Goal: Find specific page/section: Find specific page/section

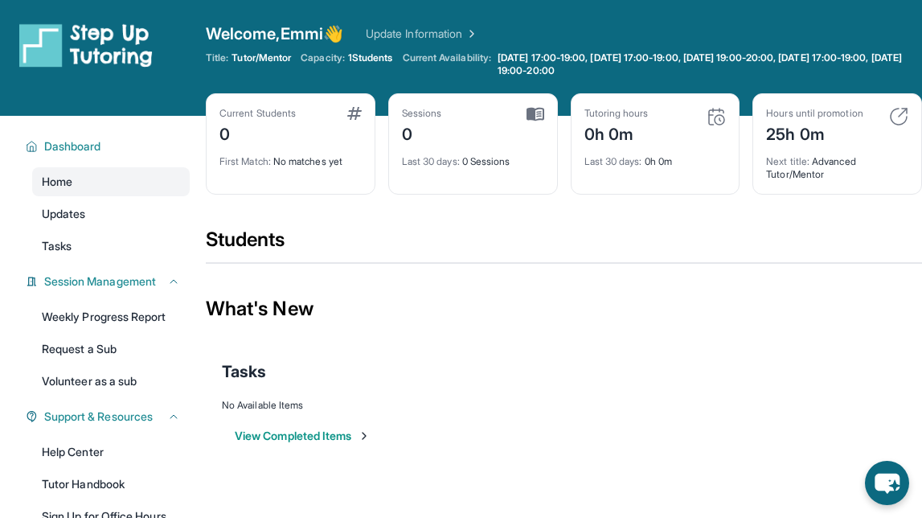
scroll to position [2, 0]
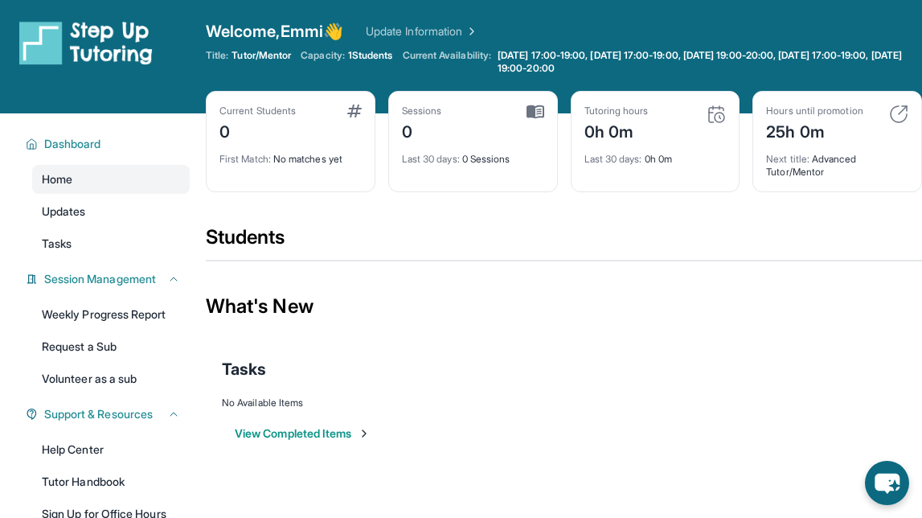
click at [309, 153] on div "First Match : No matches yet" at bounding box center [290, 154] width 142 height 23
click at [244, 165] on div "First Match : No matches yet" at bounding box center [290, 154] width 142 height 23
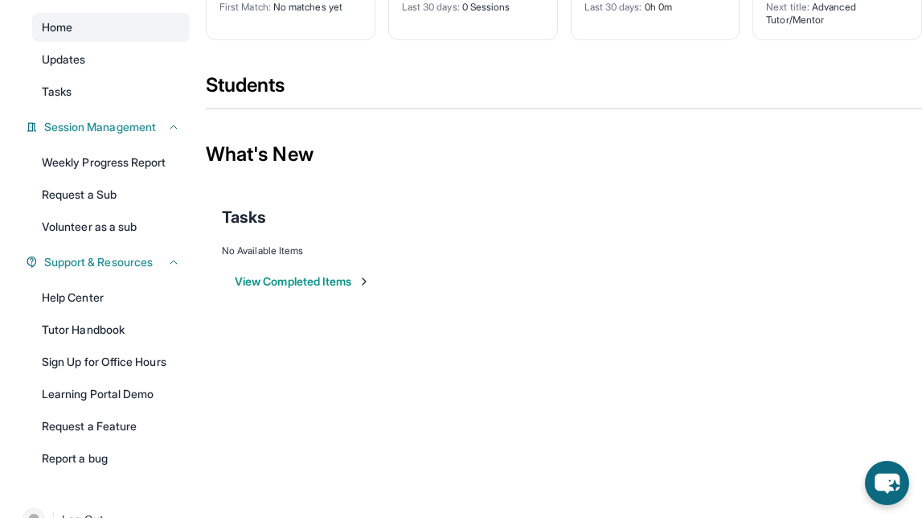
scroll to position [0, 0]
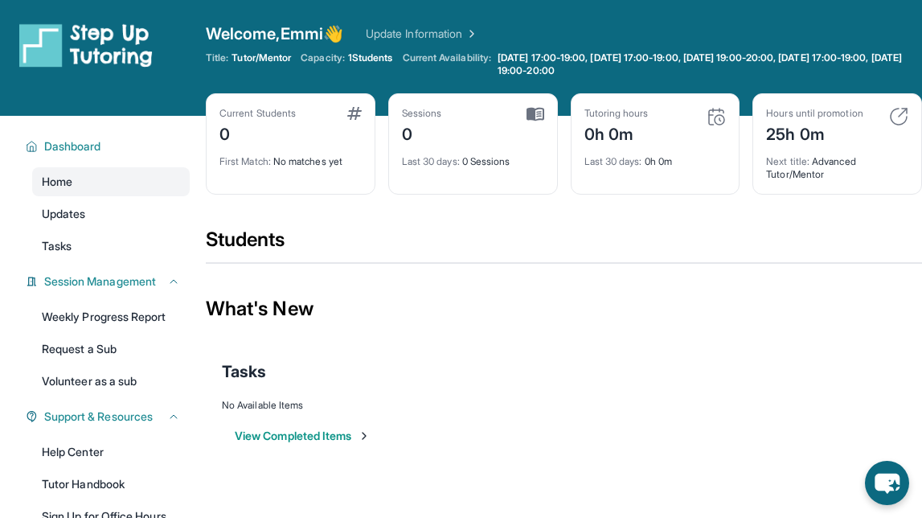
click at [235, 115] on div "Current Students" at bounding box center [257, 113] width 76 height 13
click at [84, 170] on link "Home" at bounding box center [111, 181] width 158 height 29
click at [78, 224] on link "Updates" at bounding box center [111, 213] width 158 height 29
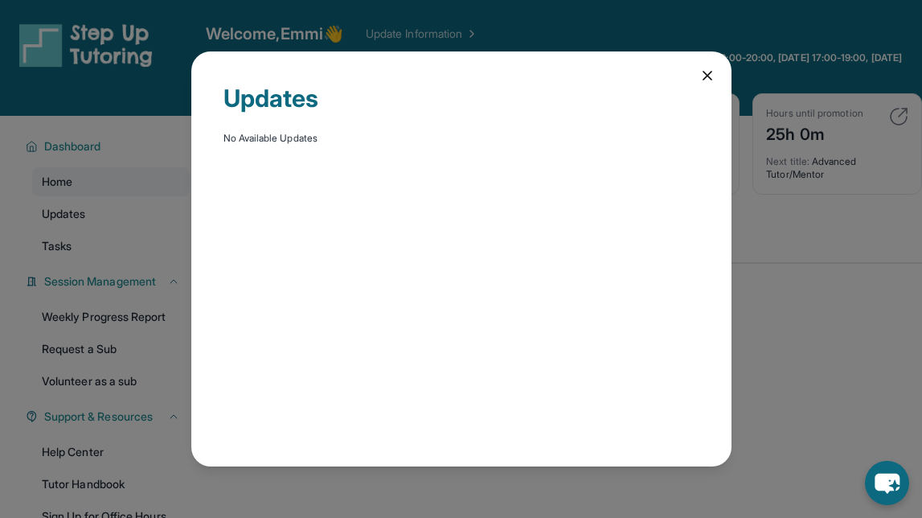
click at [700, 80] on icon at bounding box center [707, 76] width 16 height 16
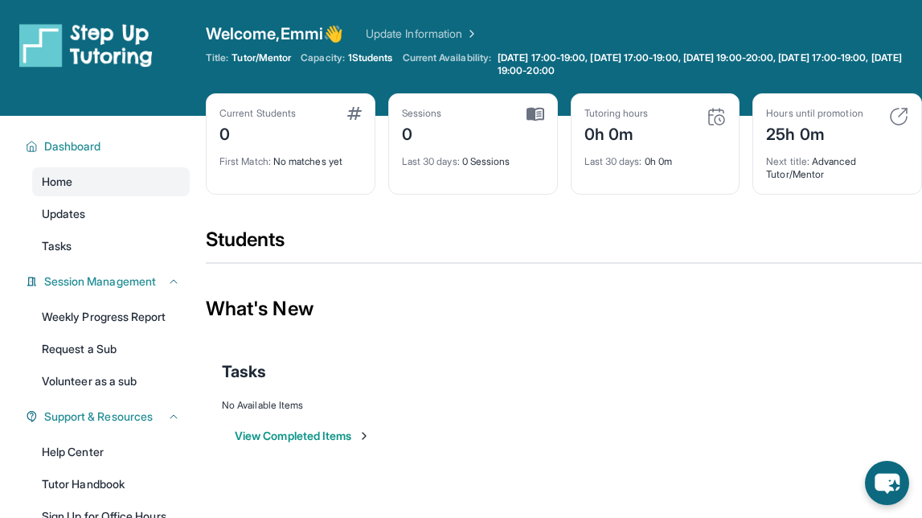
click at [261, 122] on div "0" at bounding box center [257, 133] width 76 height 26
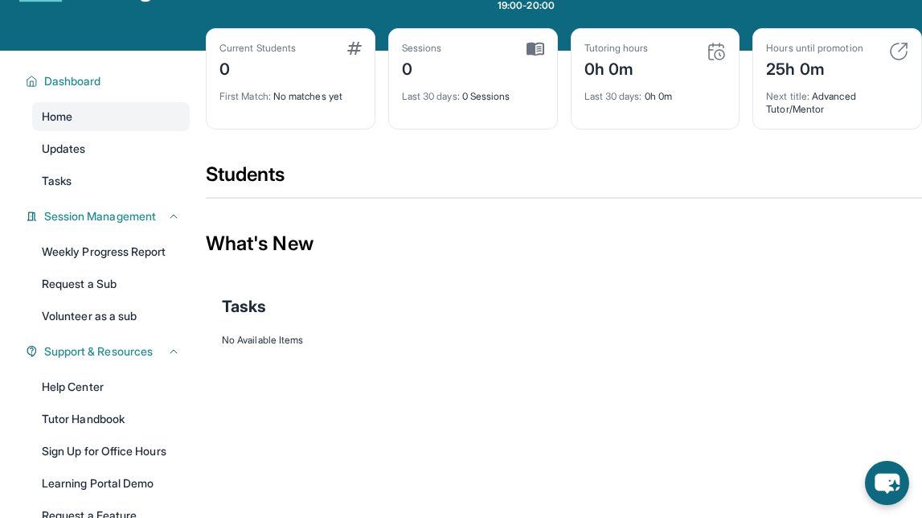
scroll to position [77, 0]
